Goal: Transaction & Acquisition: Subscribe to service/newsletter

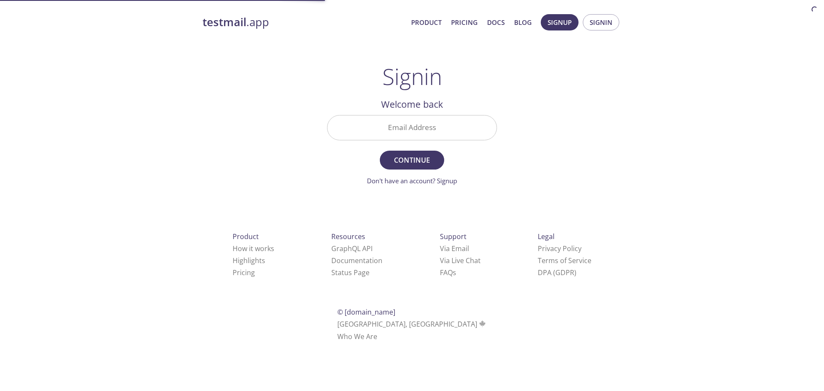
click at [402, 136] on input "Email Address" at bounding box center [411, 127] width 169 height 24
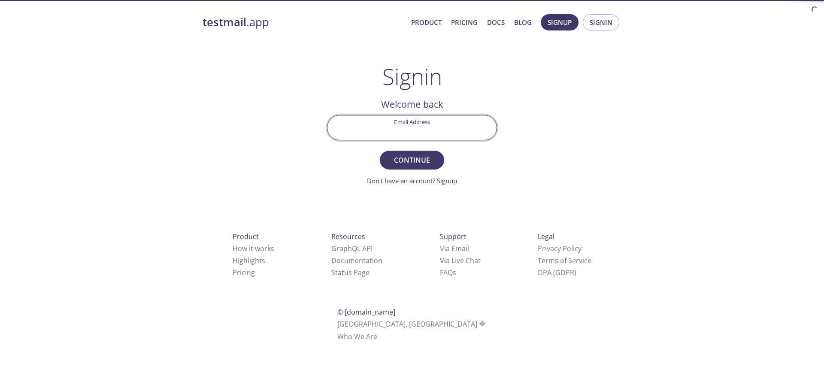
type input "[EMAIL_ADDRESS][DOMAIN_NAME]"
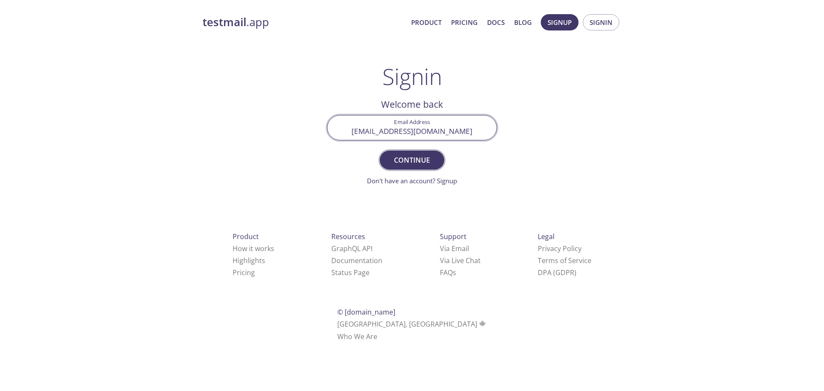
click at [411, 162] on span "Continue" at bounding box center [411, 160] width 45 height 12
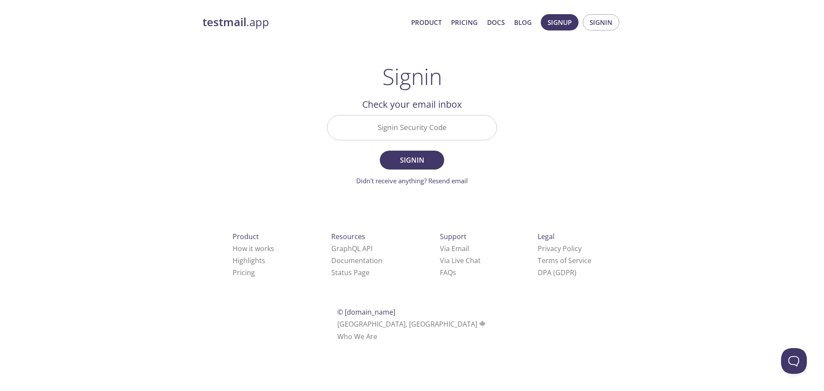
drag, startPoint x: 378, startPoint y: 124, endPoint x: 388, endPoint y: 140, distance: 19.1
click at [378, 124] on input "Signin Security Code" at bounding box center [411, 127] width 169 height 24
paste input "KSG633S"
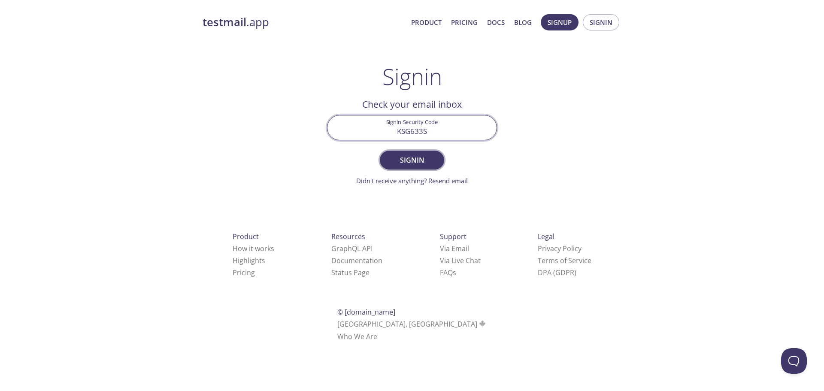
type input "KSG633S"
click at [427, 154] on button "Signin" at bounding box center [412, 160] width 64 height 19
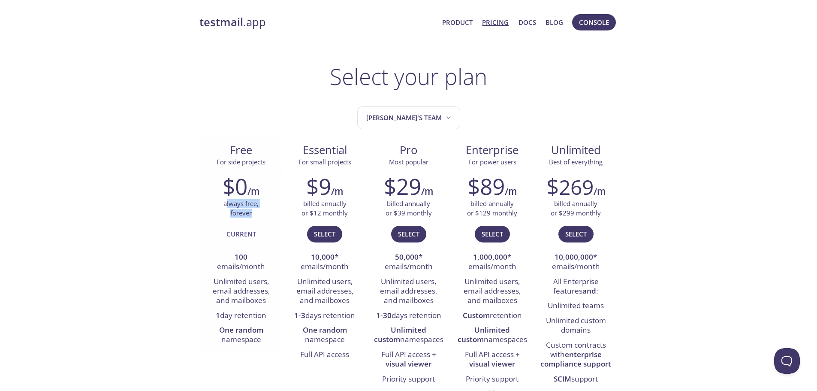
drag, startPoint x: 226, startPoint y: 204, endPoint x: 251, endPoint y: 213, distance: 26.7
click at [251, 213] on p "always free, forever" at bounding box center [241, 208] width 35 height 18
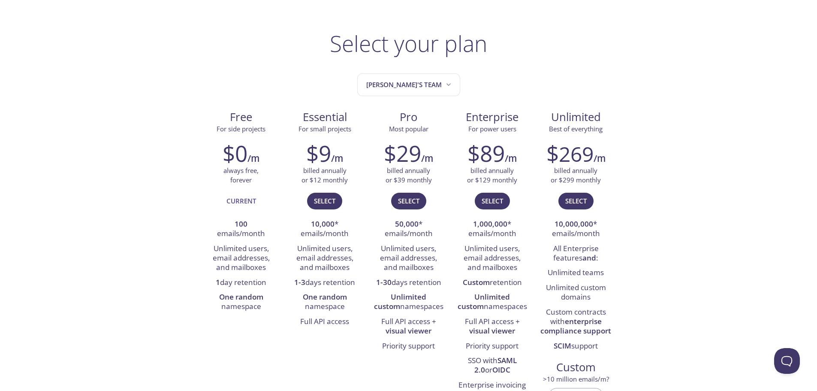
scroll to position [43, 0]
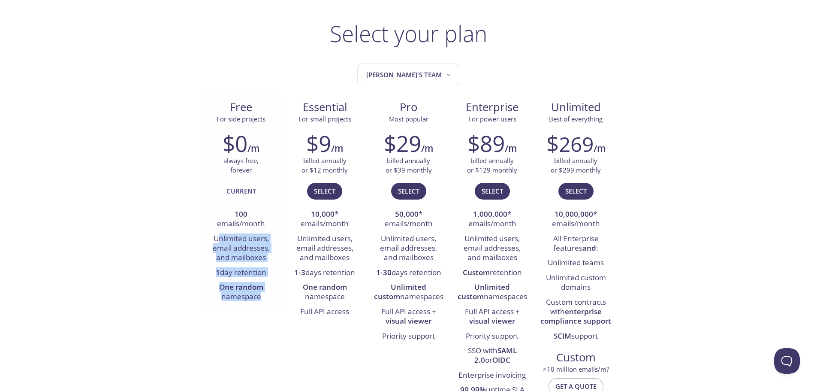
drag, startPoint x: 220, startPoint y: 236, endPoint x: 267, endPoint y: 299, distance: 79.1
click at [267, 299] on ul "100 emails/month Unlimited users, email addresses, and mailboxes 1 day retentio…" at bounding box center [241, 255] width 71 height 97
drag, startPoint x: 263, startPoint y: 322, endPoint x: 270, endPoint y: 323, distance: 6.5
click at [263, 323] on div "Free For side projects $0 /m always free, forever Current 100 emails/month Unli…" at bounding box center [408, 255] width 419 height 324
click at [301, 308] on li "Full API access" at bounding box center [325, 312] width 71 height 15
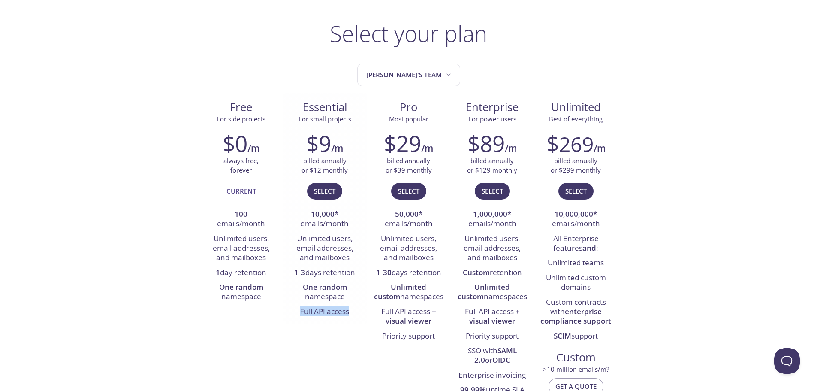
drag, startPoint x: 302, startPoint y: 313, endPoint x: 363, endPoint y: 309, distance: 61.0
click at [363, 309] on div "$9 /m billed annually or $12 monthly Select 10,000 * emails/month Unlimited use…" at bounding box center [325, 224] width 84 height 199
click at [328, 332] on div "Free For side projects $0 /m always free, forever Current 100 emails/month Unli…" at bounding box center [408, 255] width 419 height 324
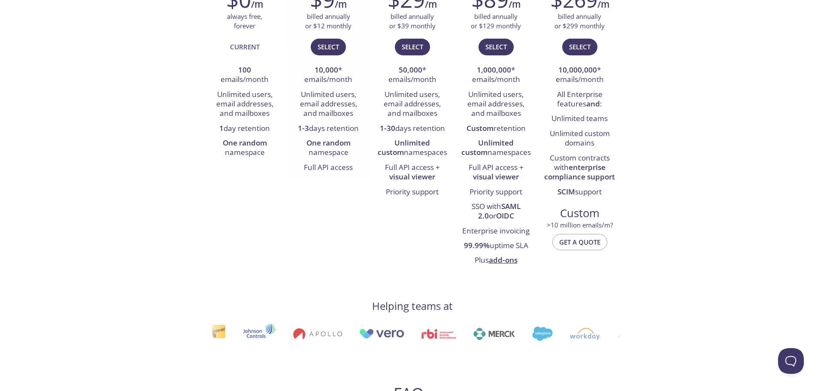
scroll to position [0, 0]
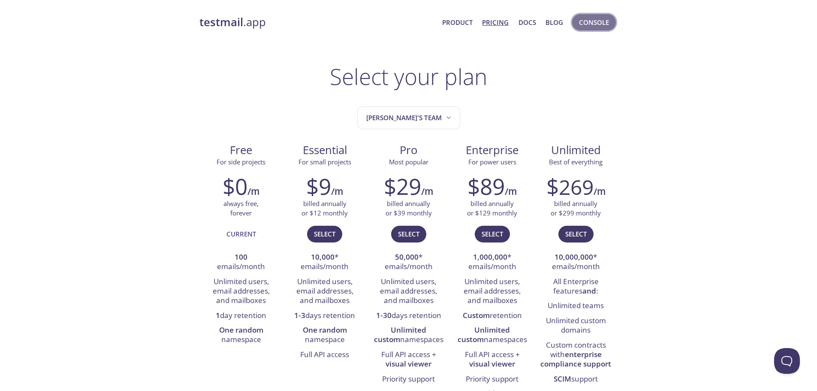
click at [589, 18] on span "Console" at bounding box center [594, 22] width 30 height 11
